Goal: Information Seeking & Learning: Learn about a topic

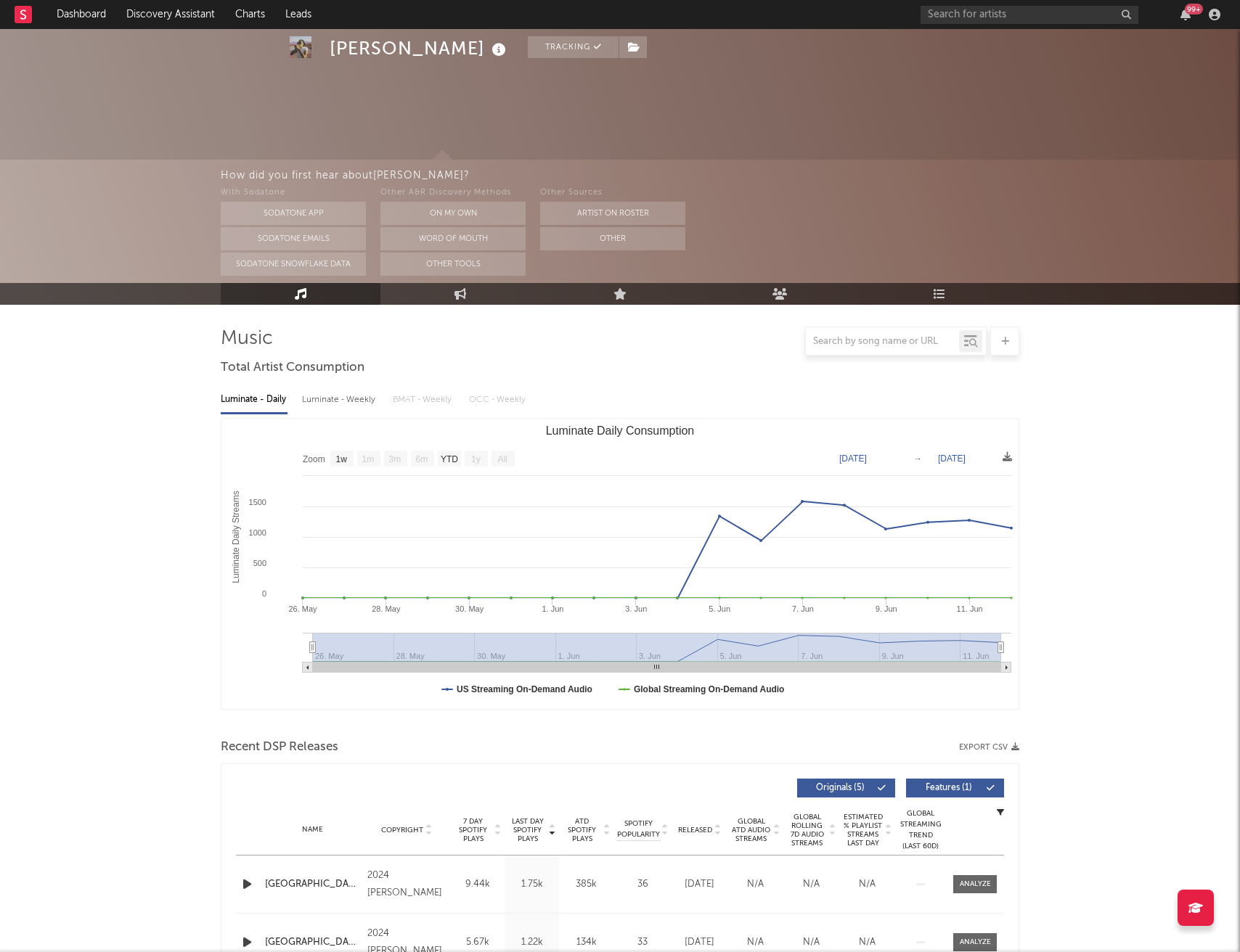
select select "1w"
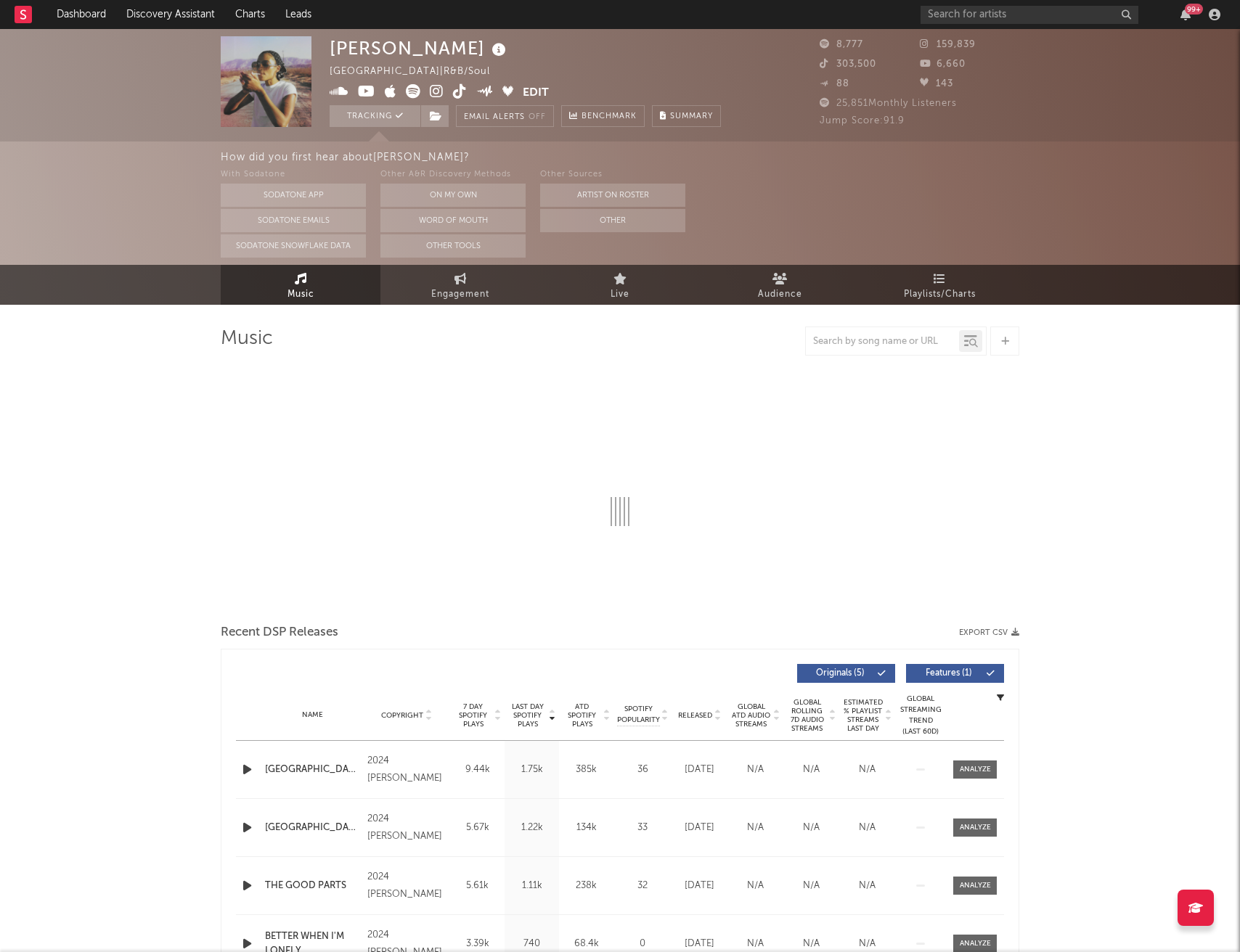
select select "1w"
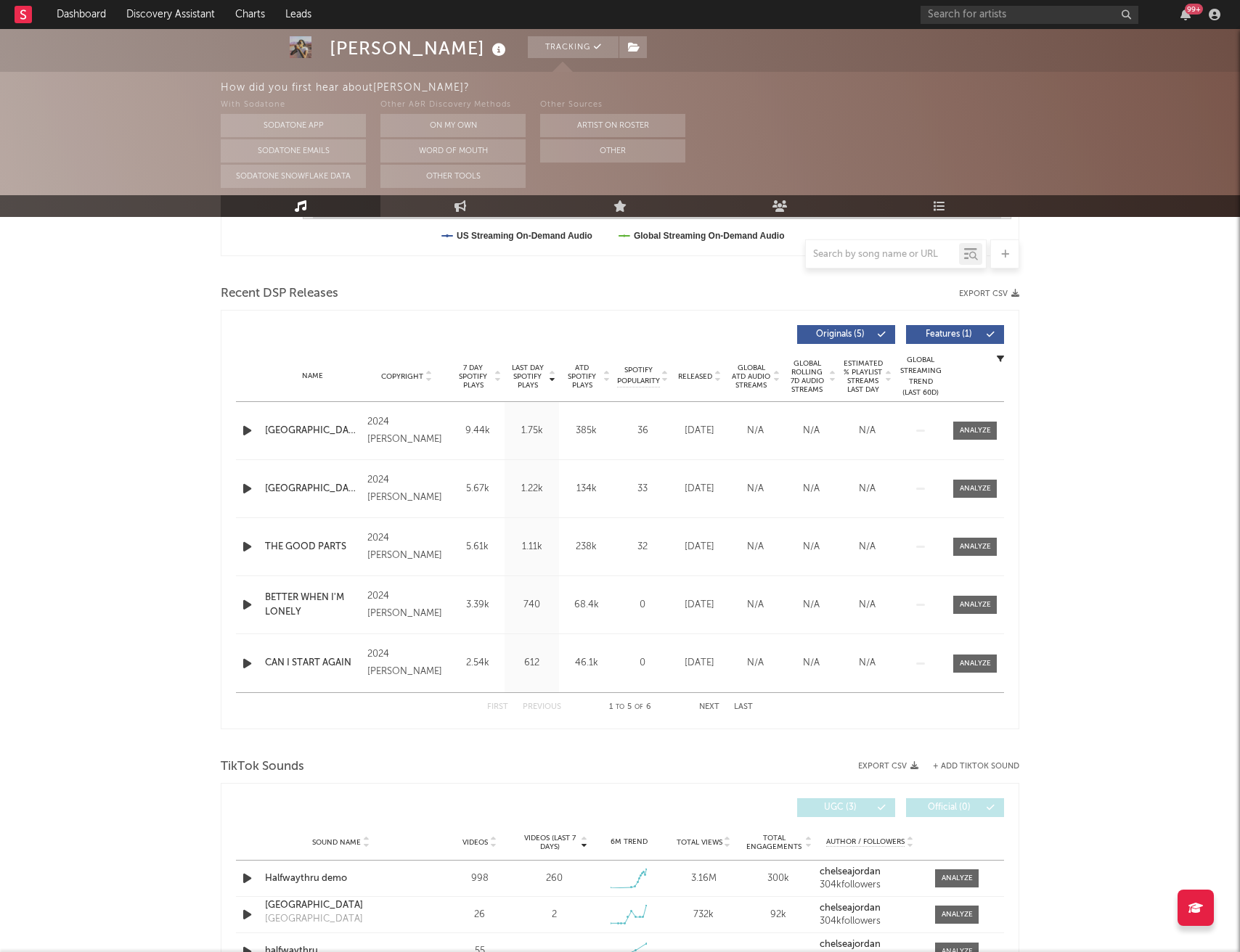
scroll to position [688, 0]
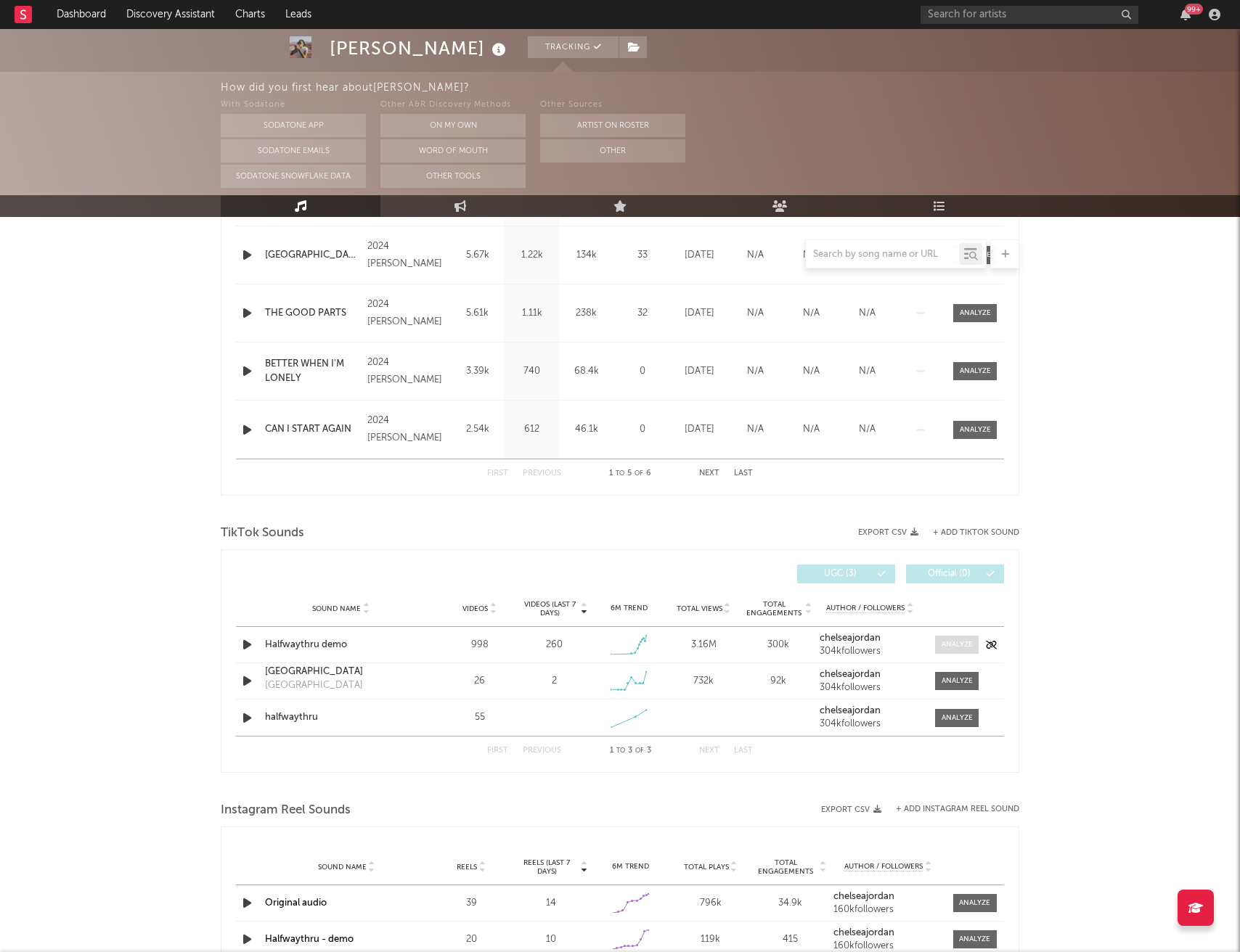
click at [950, 651] on span at bounding box center [957, 645] width 44 height 18
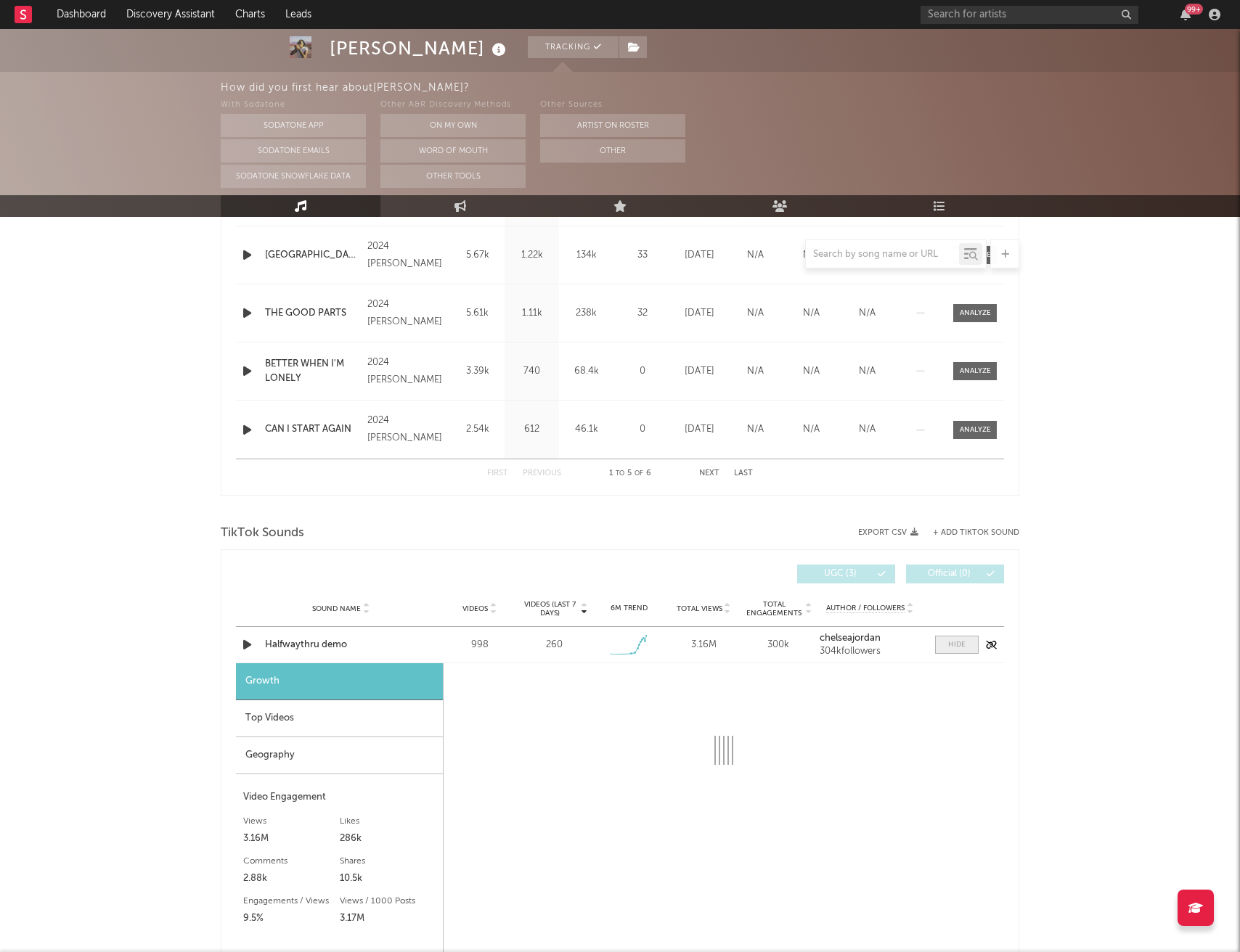
select select "1w"
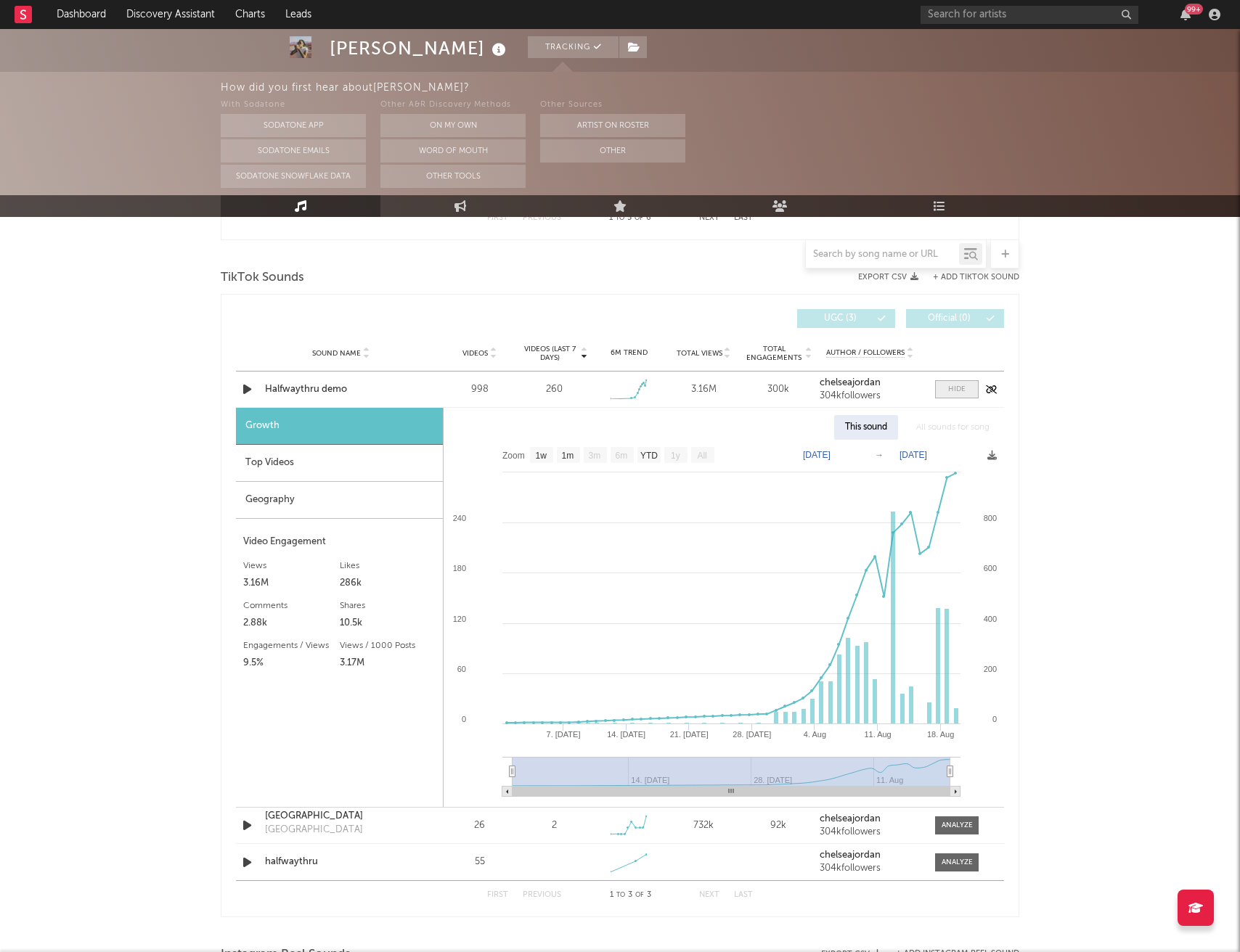
scroll to position [952, 0]
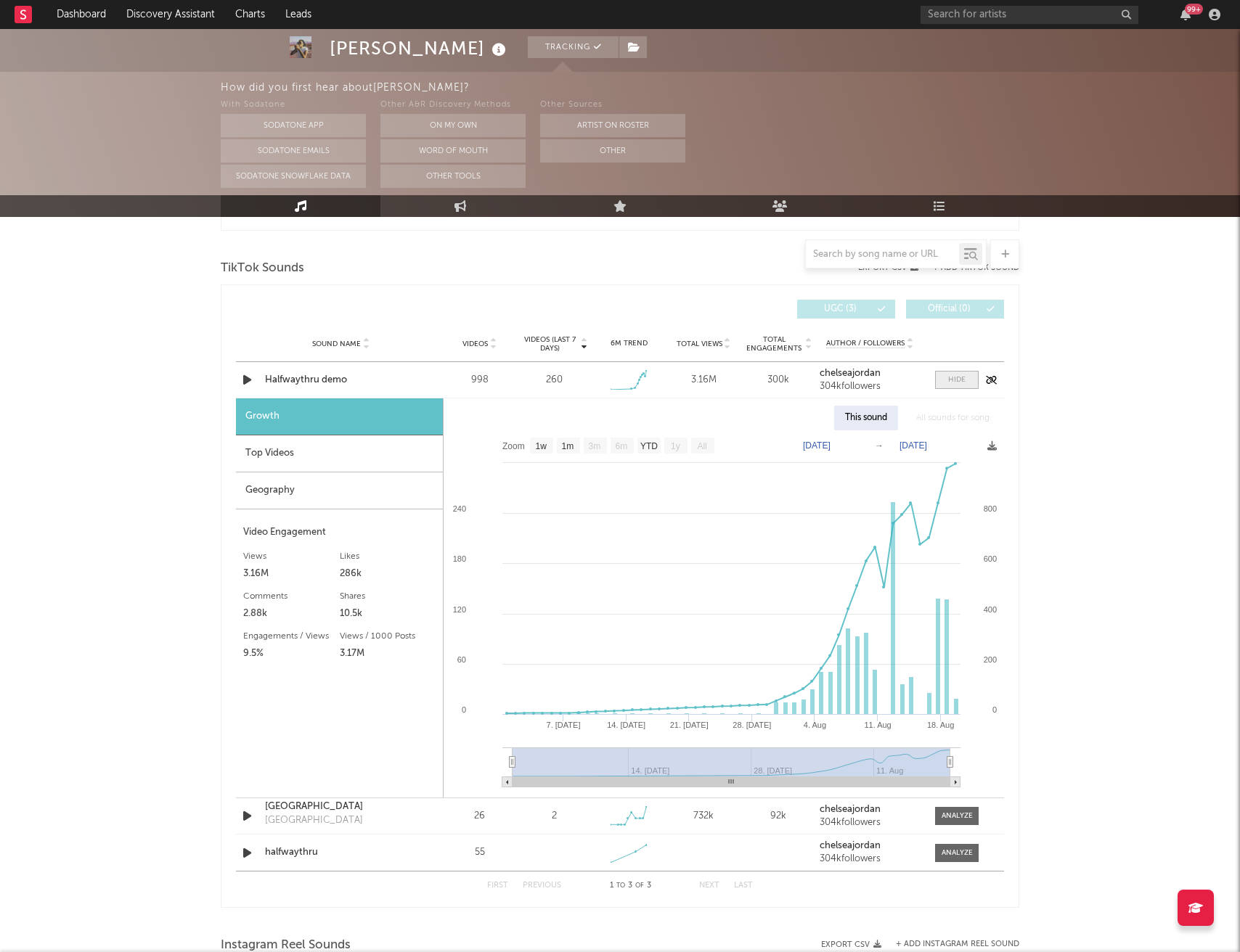
click at [952, 381] on div at bounding box center [956, 380] width 17 height 11
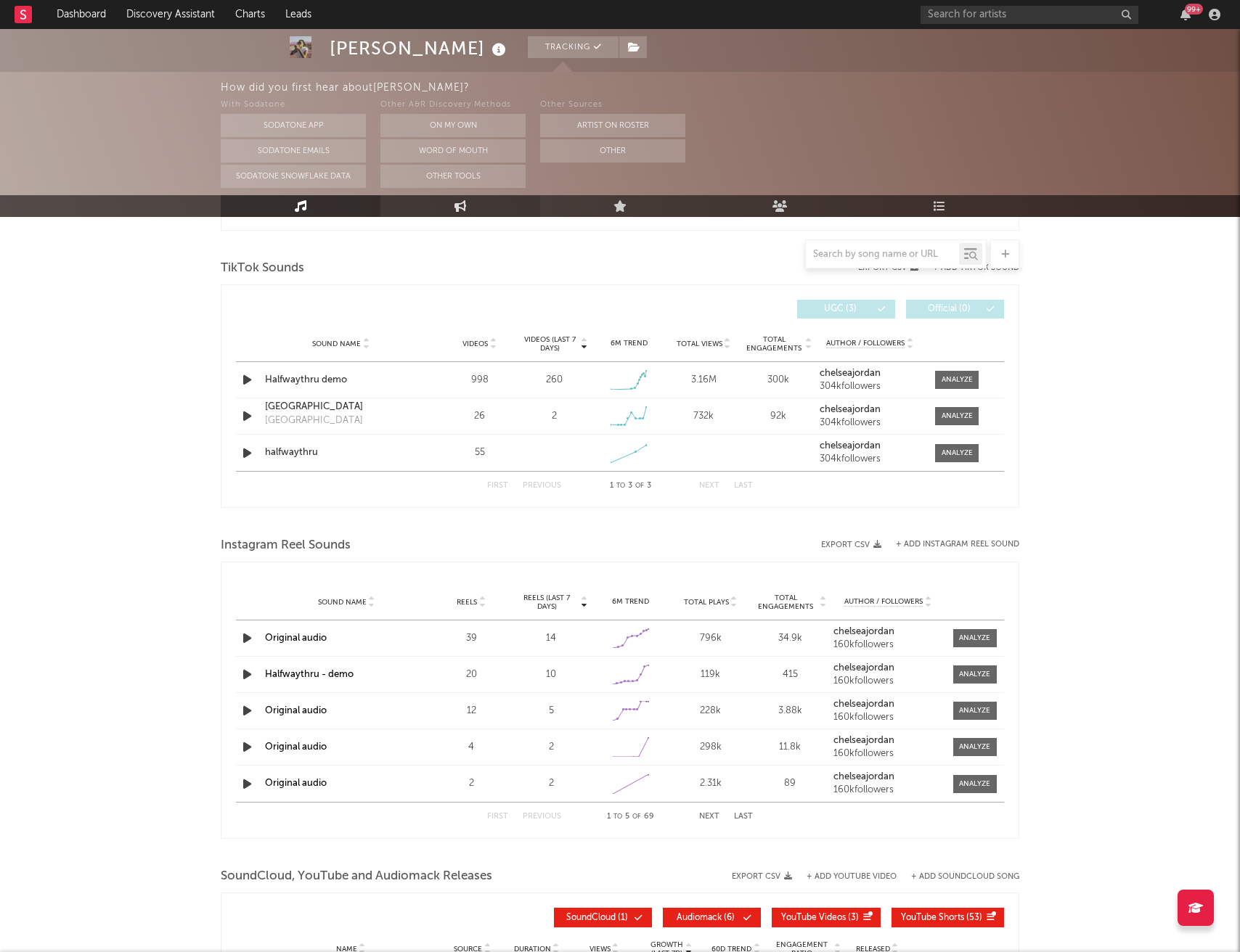
click at [447, 203] on link "Engagement" at bounding box center [460, 206] width 160 height 22
select select "1w"
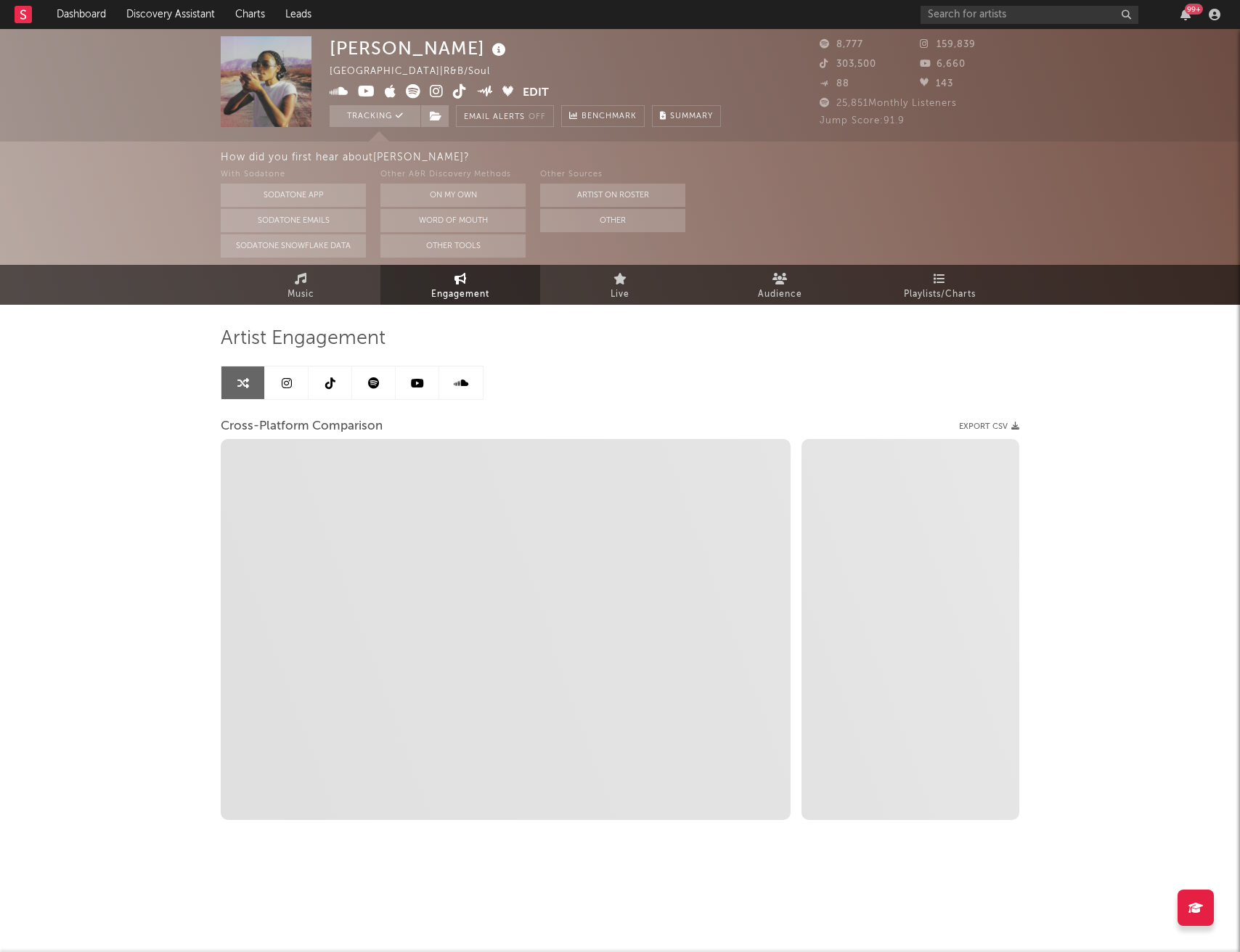
select select "1m"
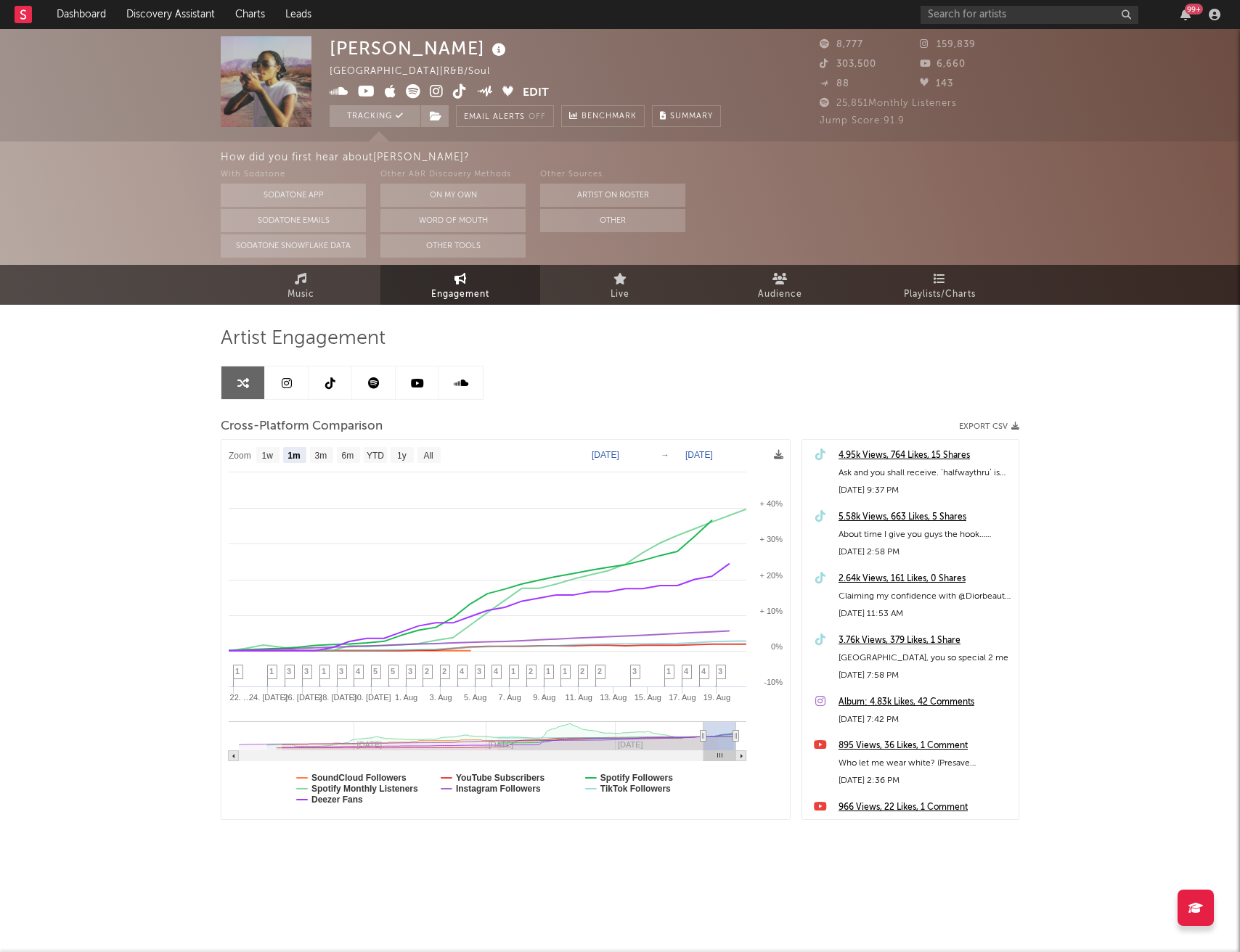
click at [371, 384] on icon at bounding box center [373, 383] width 12 height 12
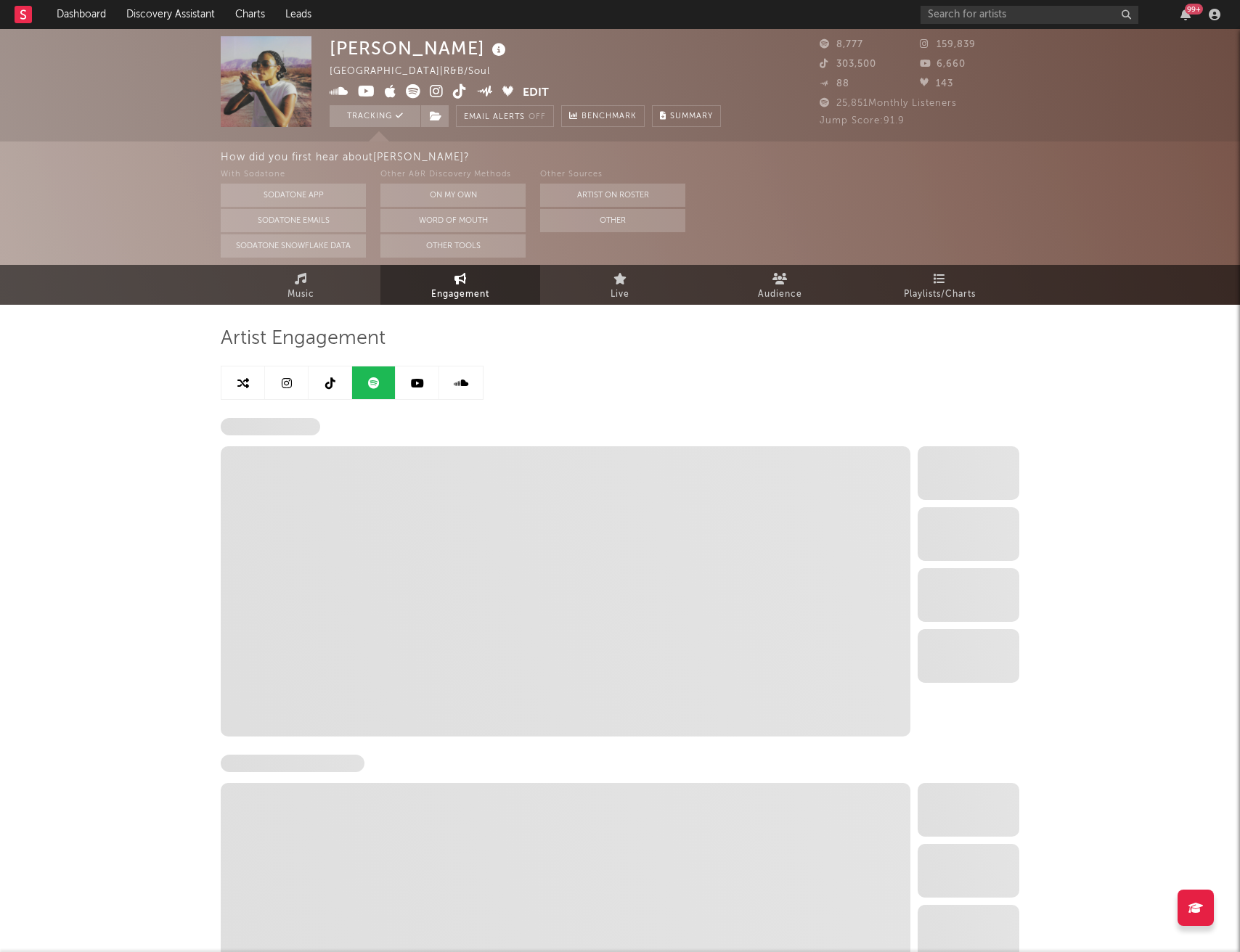
select select "6m"
select select "1w"
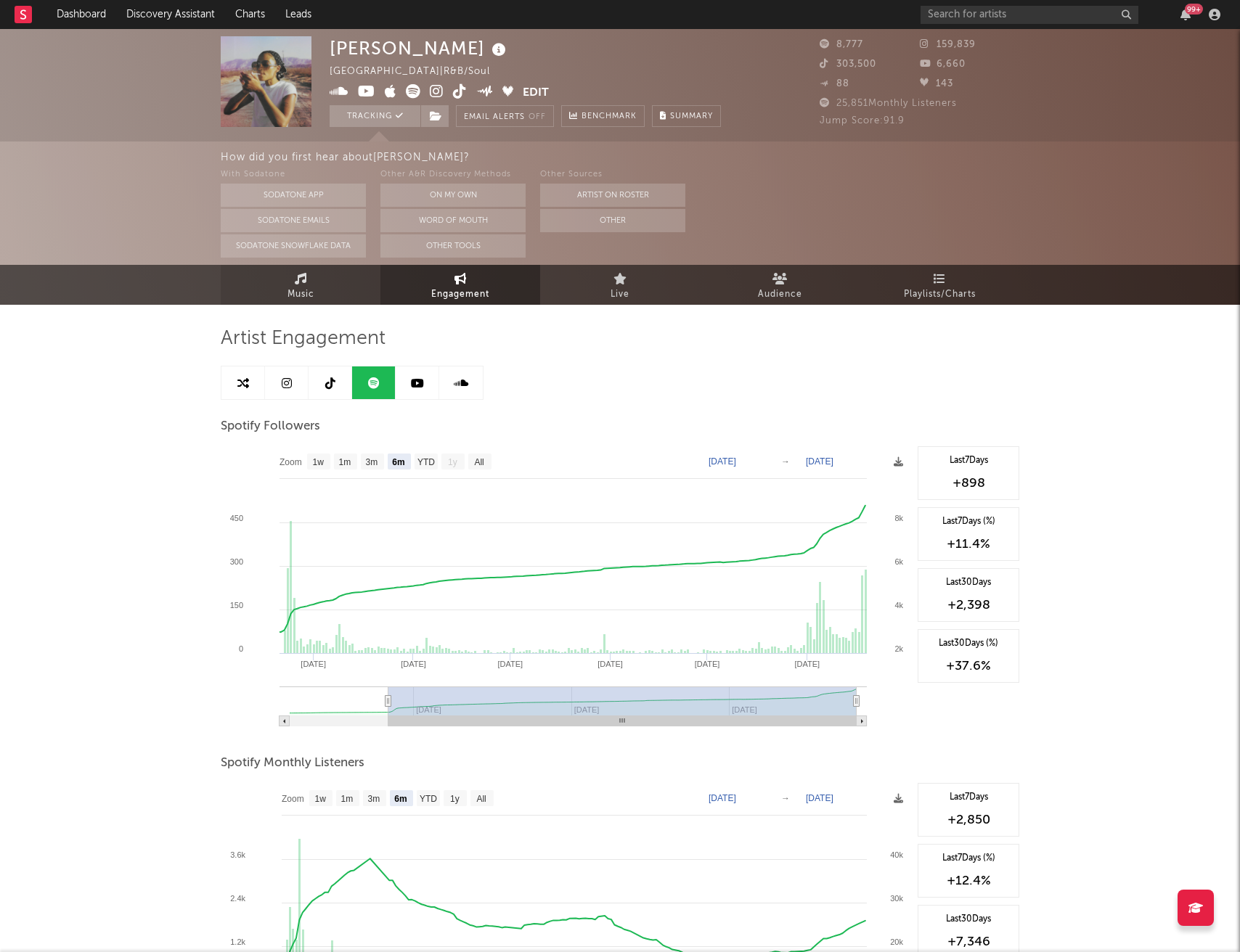
click at [303, 291] on span "Music" at bounding box center [301, 294] width 27 height 17
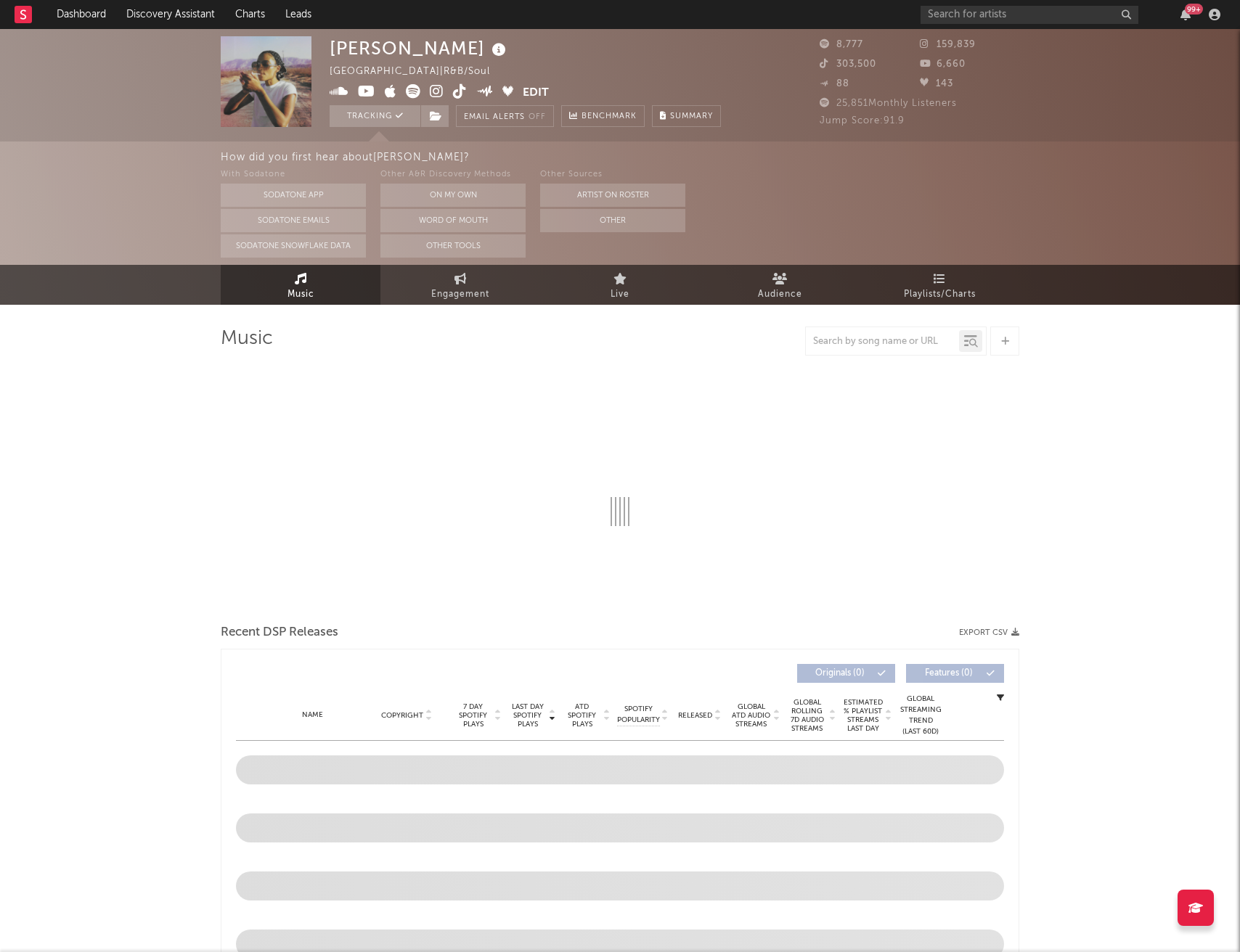
select select "1w"
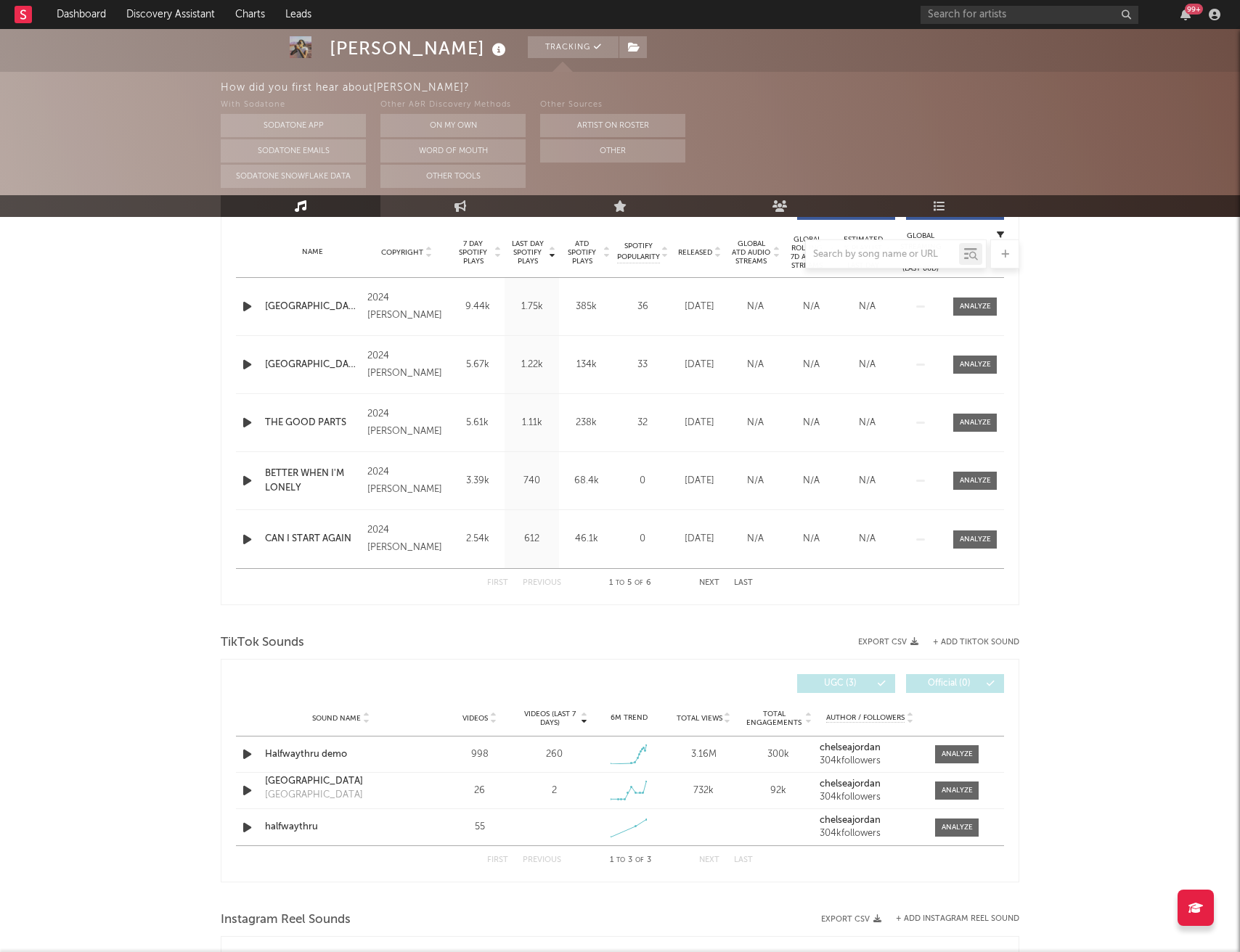
scroll to position [604, 0]
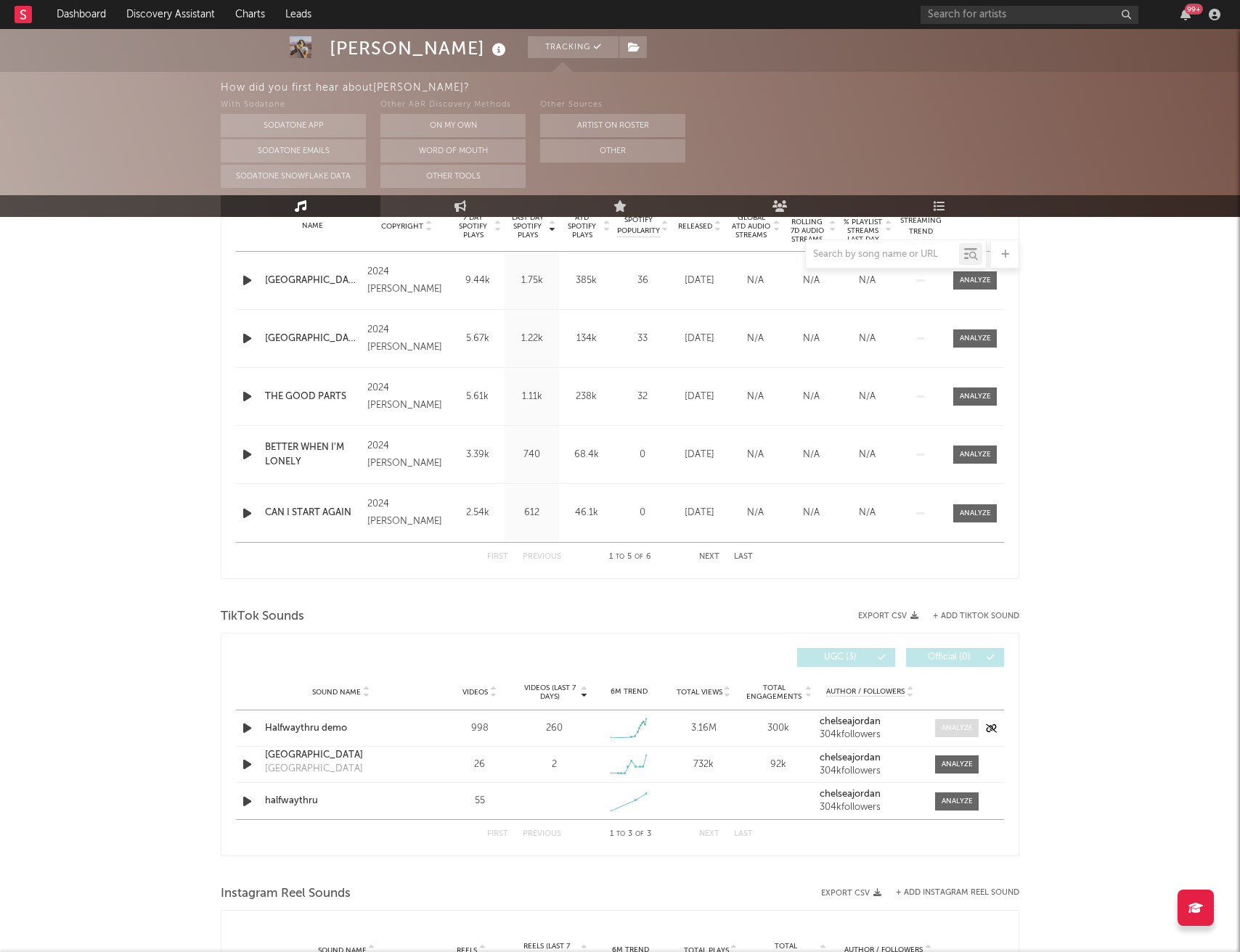
click at [944, 730] on div at bounding box center [957, 728] width 31 height 11
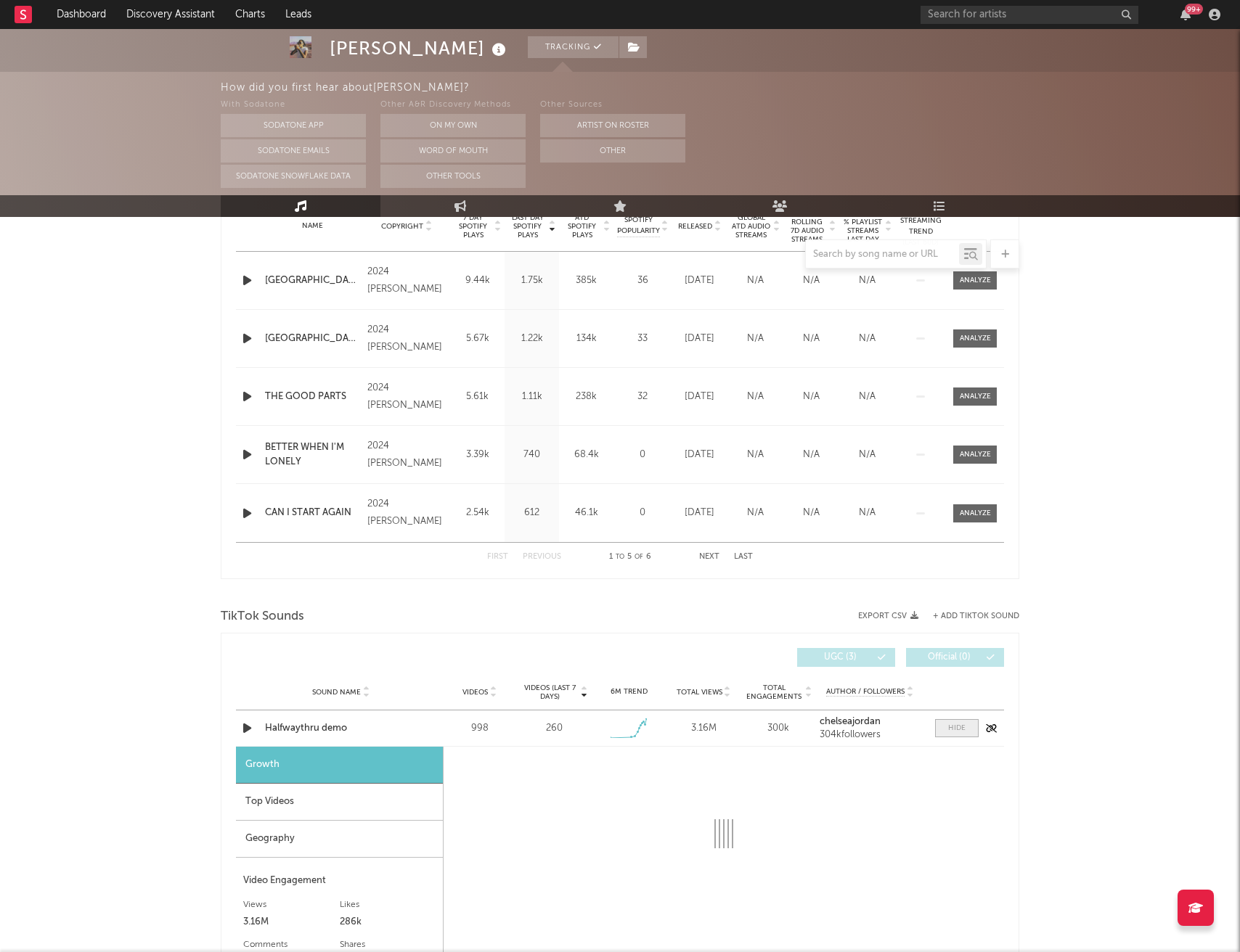
select select "1w"
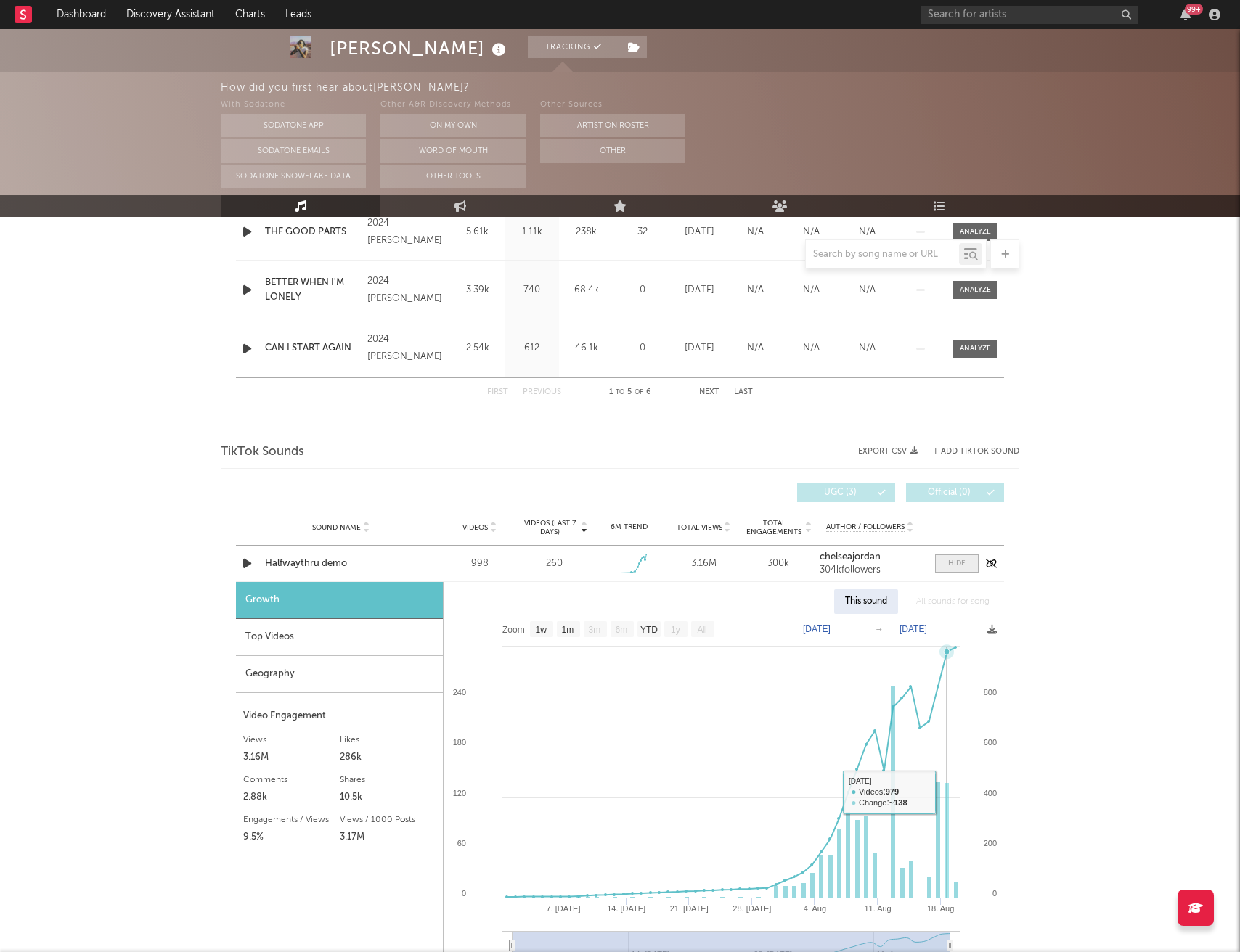
scroll to position [830, 0]
